Goal: Obtain resource: Download file/media

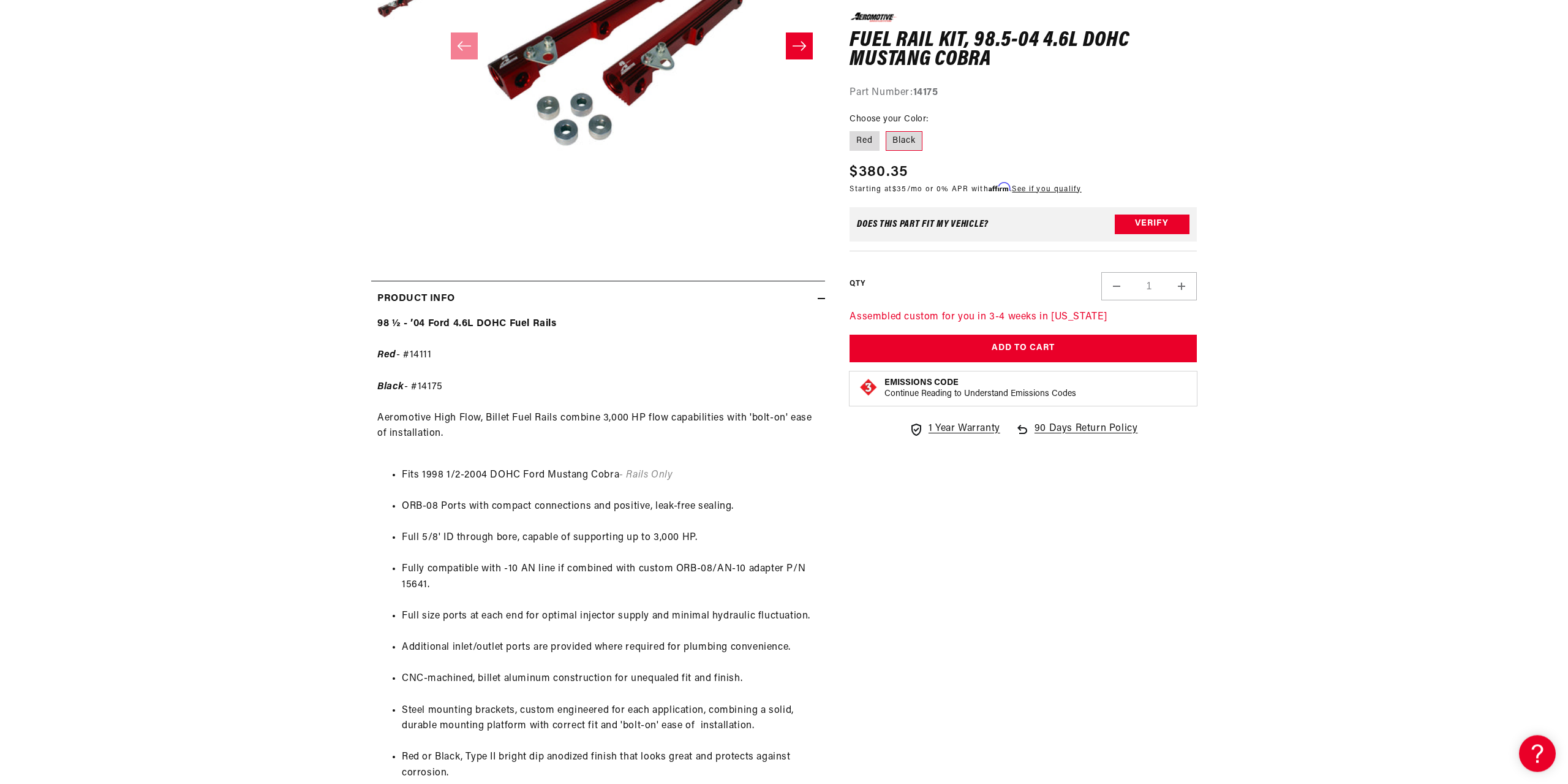
scroll to position [375, 0]
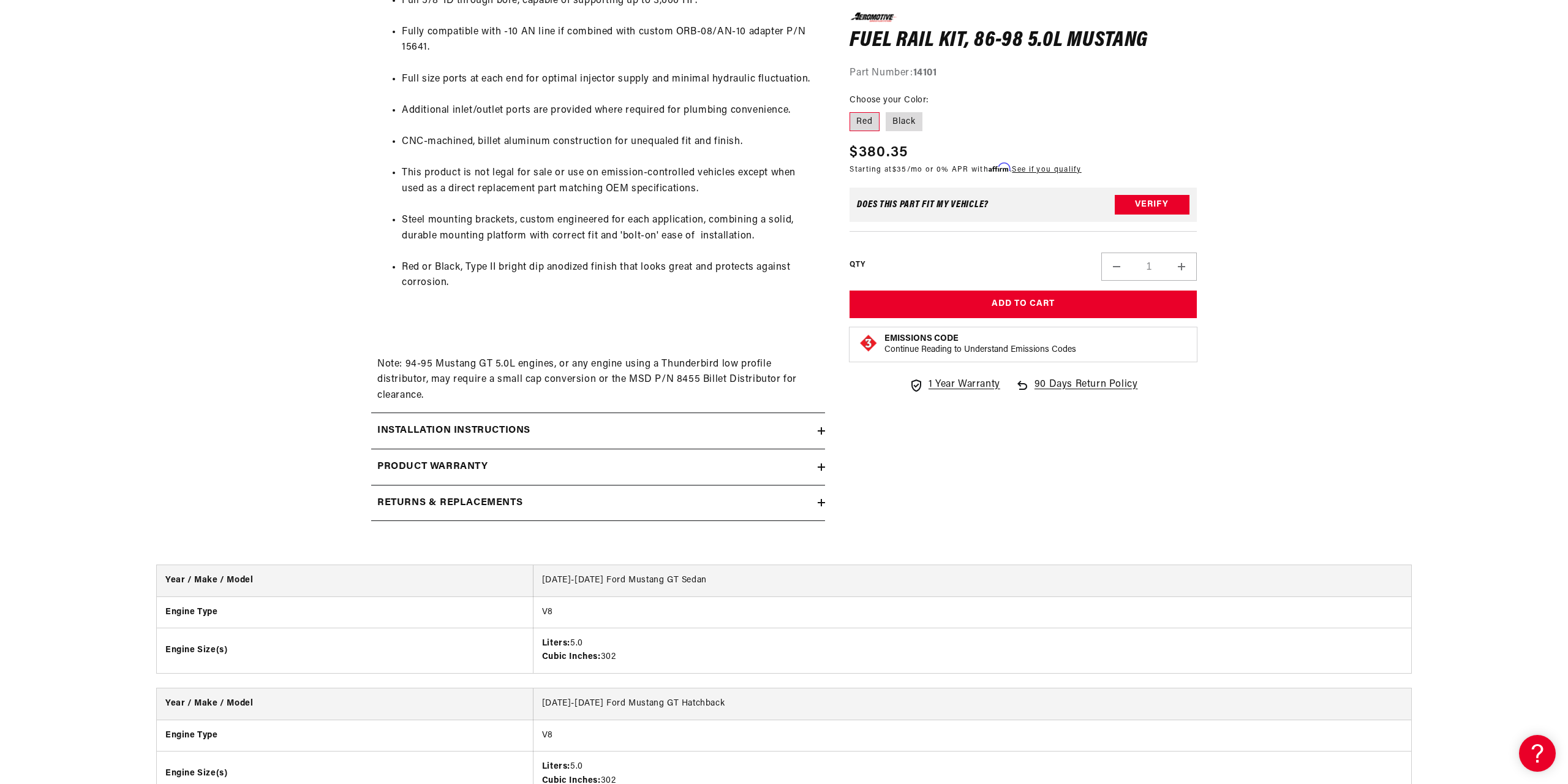
scroll to position [813, 0]
click at [509, 434] on h2 "Installation Instructions" at bounding box center [454, 427] width 153 height 16
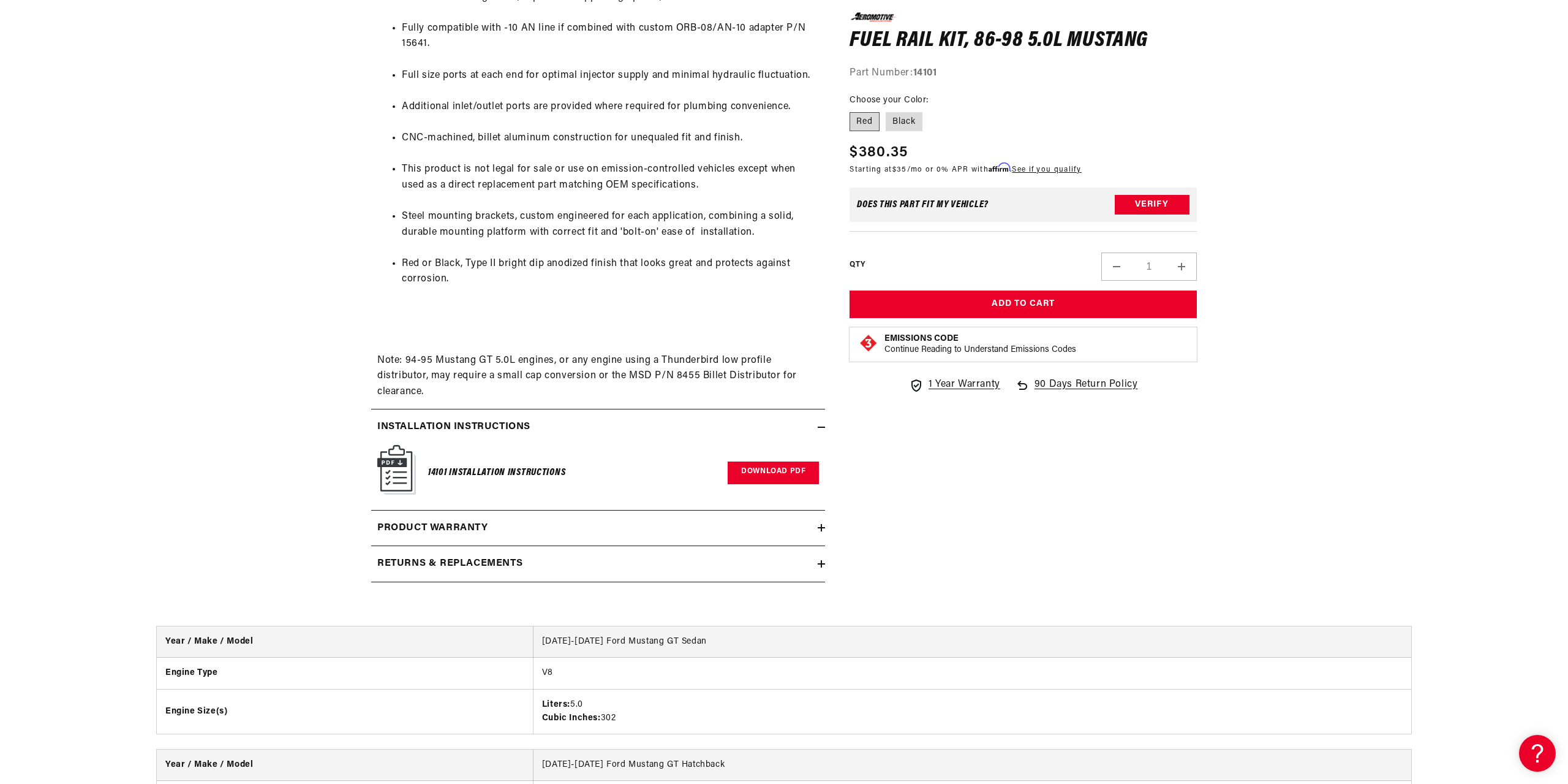
click at [763, 475] on link "Download PDF" at bounding box center [774, 473] width 92 height 23
click at [731, 479] on link "Download PDF" at bounding box center [774, 473] width 92 height 23
